Goal: Download file/media

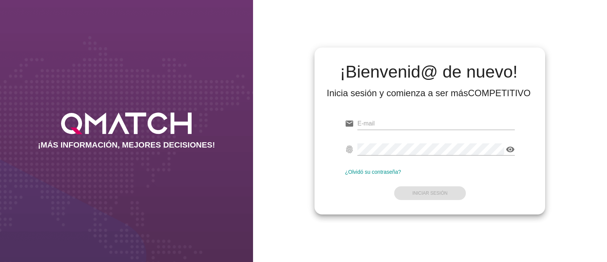
type input "jazmina.bravobravo@externos-cl.cencosud.com"
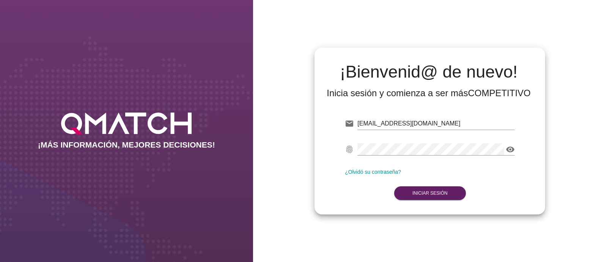
click at [418, 199] on form "email jazmina.bravobravo@externos-cl.cencosud.com Correo no válido fingerprint …" at bounding box center [430, 158] width 170 height 90
click at [414, 191] on strong "Iniciar Sesión" at bounding box center [430, 192] width 35 height 5
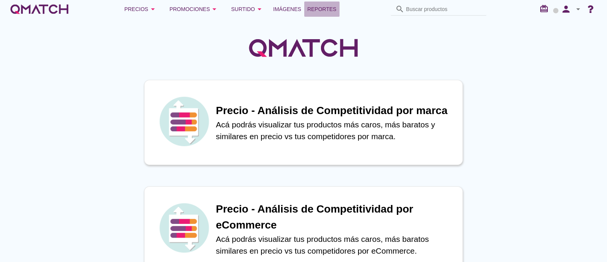
click at [337, 6] on link "Reportes" at bounding box center [321, 9] width 35 height 15
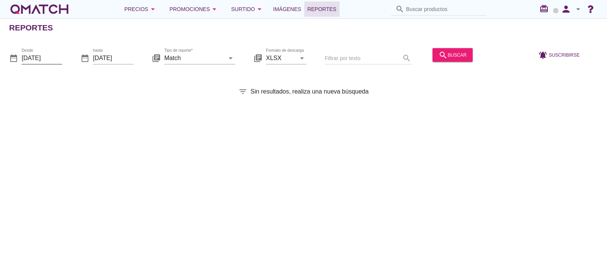
click at [38, 55] on input "2025-09-01" at bounding box center [42, 58] width 41 height 12
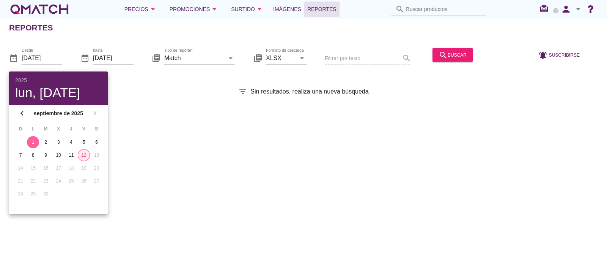
click at [87, 150] on button "12" at bounding box center [84, 155] width 12 height 12
type input "2025-09-12"
click at [170, 60] on input "Match" at bounding box center [194, 58] width 60 height 12
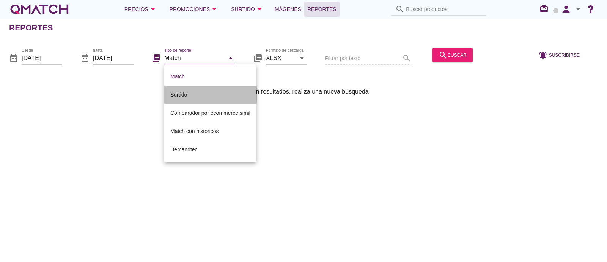
click at [178, 91] on div "Surtido" at bounding box center [210, 94] width 80 height 9
type input "Surtido"
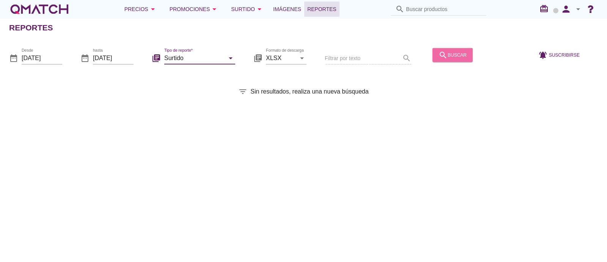
click at [456, 50] on div "search buscar" at bounding box center [453, 54] width 28 height 9
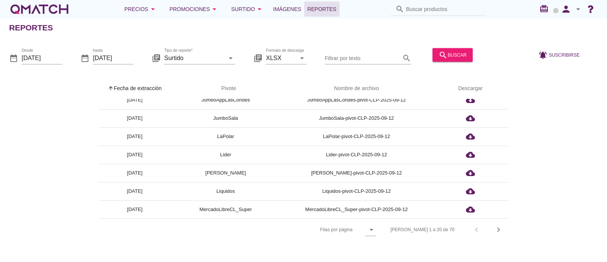
scroll to position [81, 0]
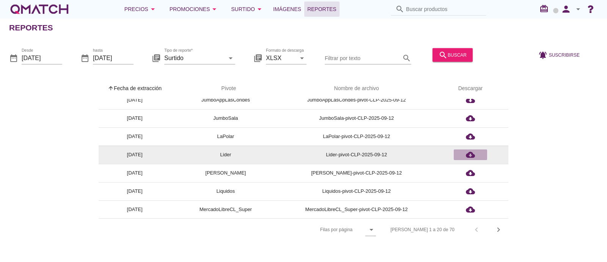
click at [470, 155] on icon "cloud_download" at bounding box center [470, 154] width 9 height 9
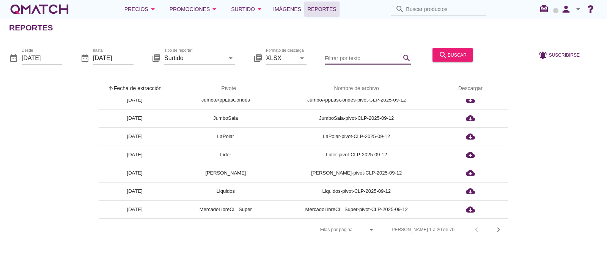
click at [356, 54] on input "Filtrar por texto" at bounding box center [363, 58] width 76 height 12
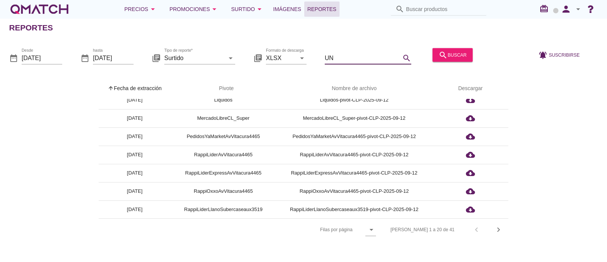
scroll to position [0, 0]
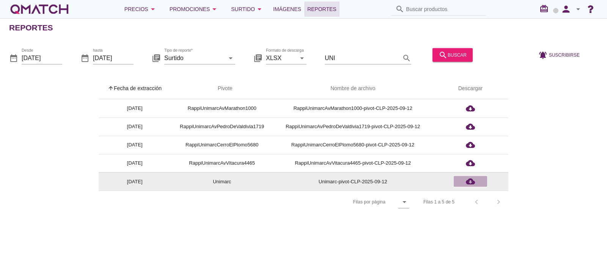
click at [467, 179] on icon "cloud_download" at bounding box center [470, 181] width 9 height 9
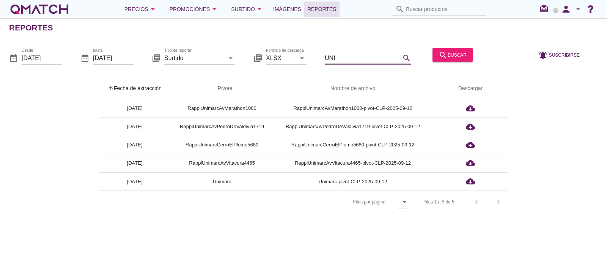
click at [343, 60] on input "UNI" at bounding box center [363, 58] width 76 height 12
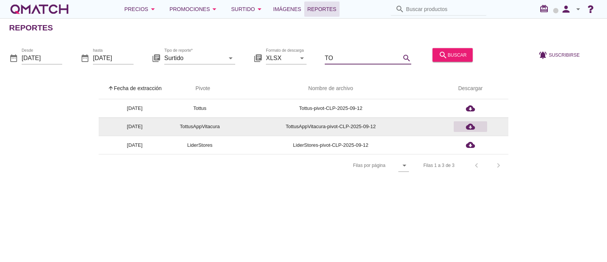
type input "TO"
click at [469, 126] on icon "cloud_download" at bounding box center [470, 126] width 9 height 9
